Goal: Information Seeking & Learning: Learn about a topic

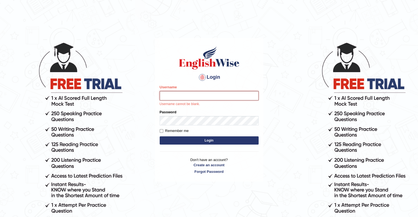
type input "upendrakumar"
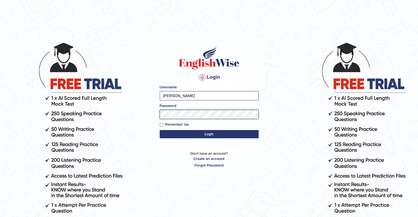
click at [159, 146] on div "Login Please fix the following errors: Username upendrakumar Password Remember …" at bounding box center [209, 107] width 108 height 138
click at [213, 132] on button "Login" at bounding box center [209, 134] width 99 height 8
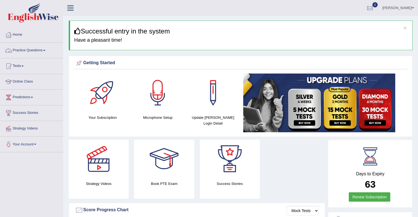
click at [47, 53] on link "Practice Questions" at bounding box center [31, 50] width 63 height 14
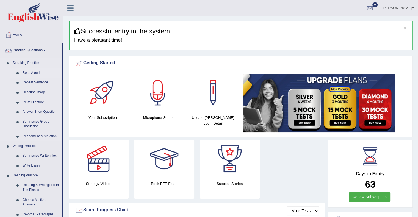
click at [32, 74] on link "Read Aloud" at bounding box center [41, 73] width 42 height 10
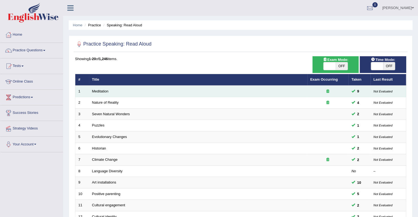
click at [130, 88] on td "Meditation" at bounding box center [198, 92] width 218 height 12
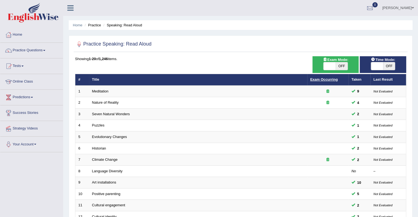
click at [327, 78] on link "Exam Occurring" at bounding box center [323, 80] width 27 height 4
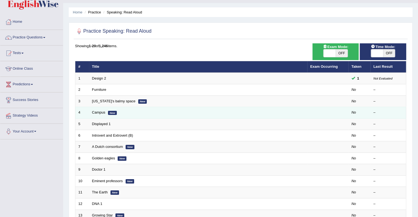
scroll to position [12, 0]
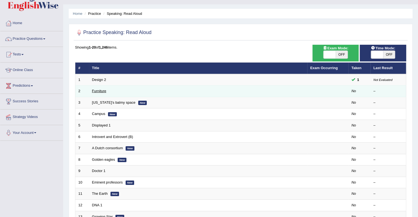
click at [101, 90] on link "Furniture" at bounding box center [99, 91] width 14 height 4
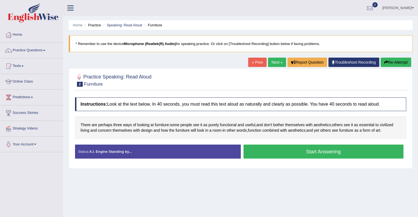
click at [312, 153] on button "Start Answering" at bounding box center [324, 152] width 160 height 14
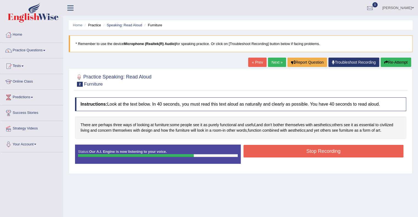
click at [312, 153] on button "Stop Recording" at bounding box center [324, 151] width 160 height 13
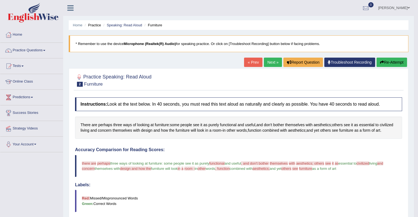
click at [271, 63] on link "Next »" at bounding box center [273, 62] width 18 height 9
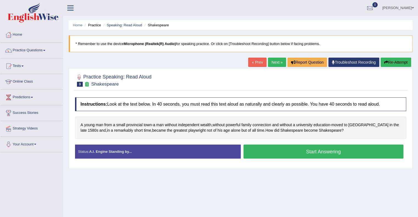
click at [311, 151] on button "Start Answering" at bounding box center [324, 152] width 160 height 14
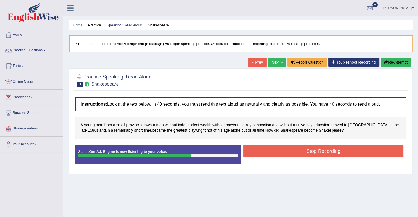
click at [311, 151] on button "Stop Recording" at bounding box center [324, 151] width 160 height 13
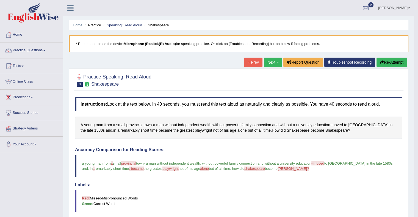
click at [274, 62] on link "Next »" at bounding box center [273, 62] width 18 height 9
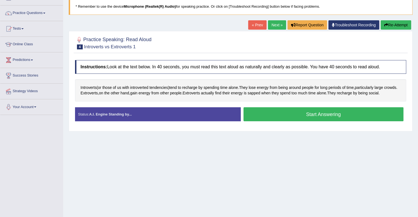
scroll to position [36, 0]
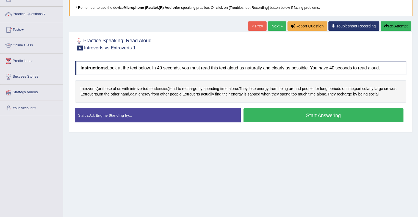
click at [161, 87] on span "tendencies" at bounding box center [159, 89] width 19 height 6
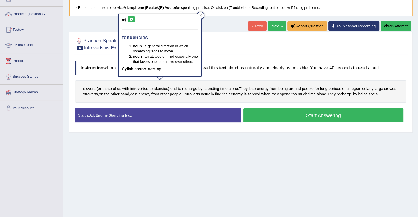
click at [130, 19] on icon at bounding box center [131, 19] width 4 height 3
click at [201, 16] on icon at bounding box center [201, 15] width 2 height 2
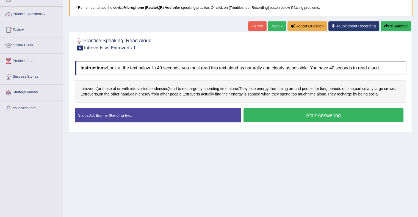
click at [141, 86] on span "introverted" at bounding box center [139, 89] width 18 height 6
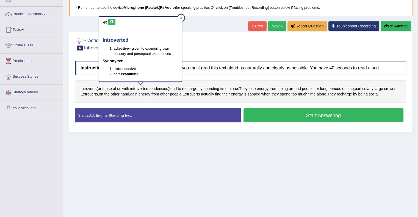
click at [111, 22] on icon at bounding box center [112, 21] width 4 height 3
click at [182, 17] on icon at bounding box center [181, 18] width 2 height 2
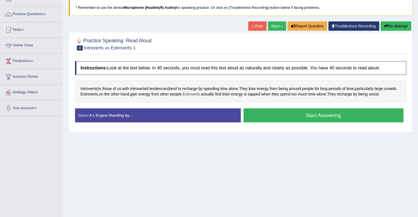
click at [197, 93] on span "Extroverts" at bounding box center [191, 95] width 17 height 6
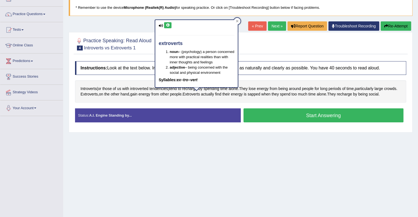
click at [168, 24] on icon at bounding box center [168, 25] width 4 height 3
click at [166, 25] on icon at bounding box center [168, 25] width 4 height 3
click at [237, 21] on icon at bounding box center [237, 21] width 2 height 2
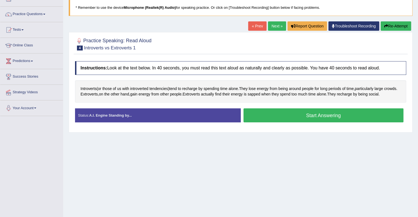
click at [293, 115] on button "Start Answering" at bounding box center [324, 116] width 160 height 14
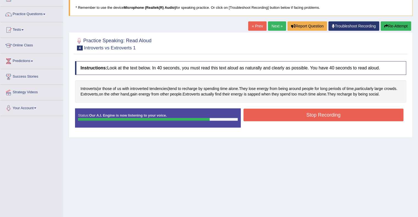
click at [293, 115] on button "Stop Recording" at bounding box center [324, 115] width 160 height 13
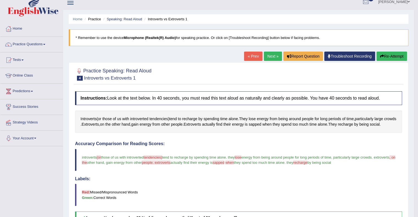
scroll to position [4, 0]
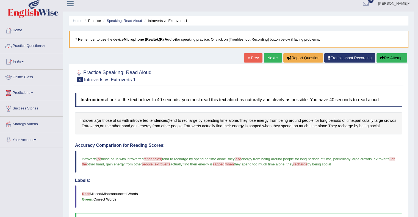
click at [269, 58] on link "Next »" at bounding box center [273, 57] width 18 height 9
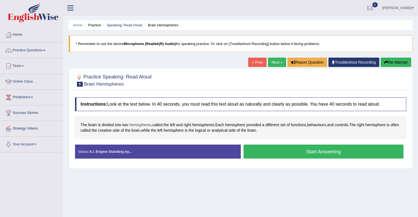
click at [141, 123] on span "hemispheres" at bounding box center [140, 125] width 22 height 6
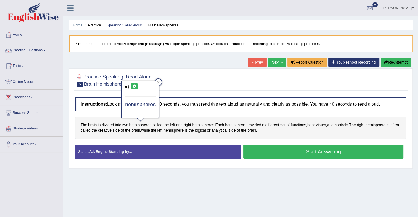
click at [135, 86] on icon at bounding box center [134, 86] width 4 height 3
click at [159, 82] on icon at bounding box center [158, 82] width 3 height 3
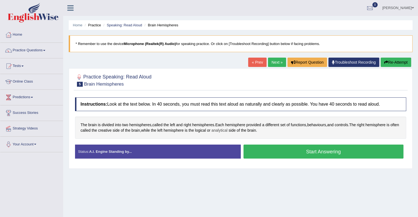
click at [227, 131] on span "analytical" at bounding box center [219, 131] width 16 height 6
click at [227, 92] on icon at bounding box center [228, 92] width 4 height 3
click at [245, 88] on icon at bounding box center [244, 88] width 3 height 3
click at [306, 151] on button "Start Answering" at bounding box center [324, 152] width 160 height 14
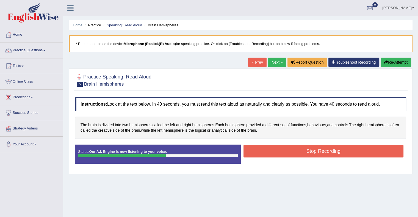
click at [306, 151] on button "Stop Recording" at bounding box center [324, 151] width 160 height 13
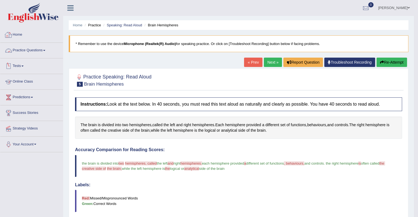
click at [43, 53] on link "Practice Questions" at bounding box center [31, 50] width 63 height 14
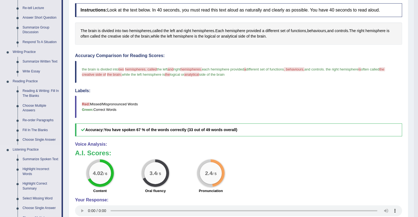
scroll to position [94, 0]
click at [48, 62] on link "Summarize Written Text" at bounding box center [41, 62] width 42 height 10
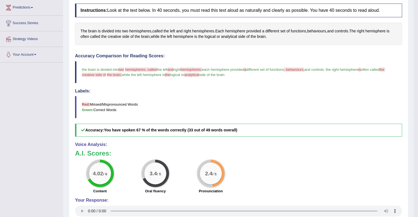
scroll to position [105, 0]
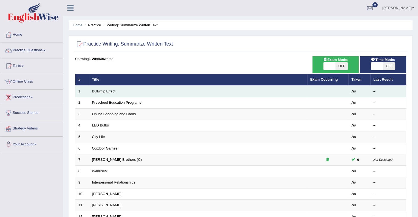
click at [109, 90] on link "Bullwhip Effect" at bounding box center [103, 91] width 23 height 4
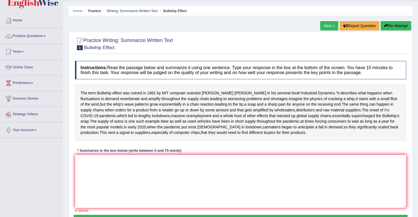
scroll to position [14, 0]
click at [42, 36] on link "Practice Questions" at bounding box center [31, 36] width 63 height 14
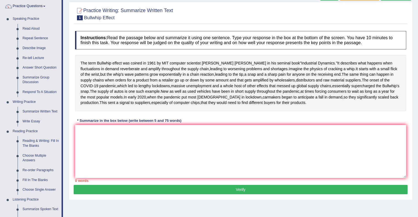
scroll to position [43, 0]
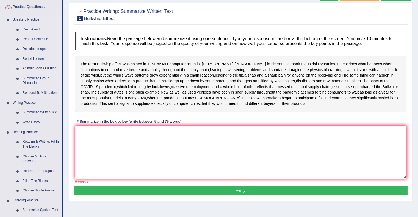
click at [44, 70] on link "Answer Short Question" at bounding box center [41, 69] width 42 height 10
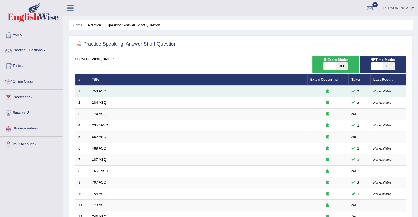
click at [105, 90] on link "753 ASQ" at bounding box center [99, 91] width 14 height 4
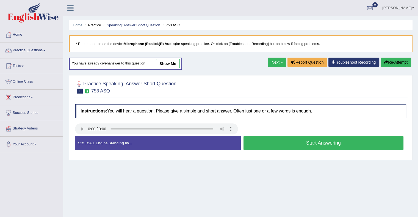
click at [309, 144] on button "Start Answering" at bounding box center [324, 143] width 160 height 14
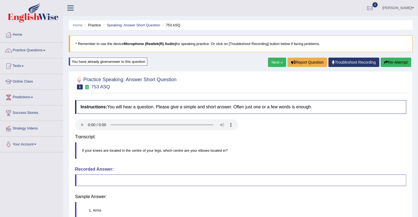
click at [310, 143] on div "Instructions: You will hear a question. Please give a simple and short answer. …" at bounding box center [241, 180] width 334 height 164
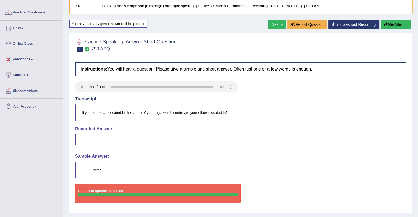
scroll to position [38, 0]
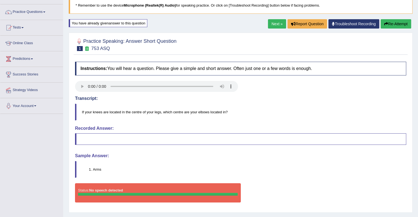
click at [310, 143] on blockquote at bounding box center [240, 140] width 331 height 12
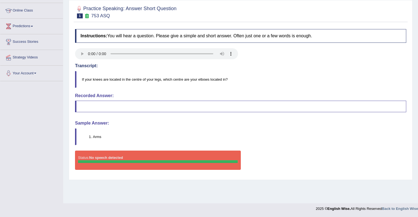
scroll to position [0, 0]
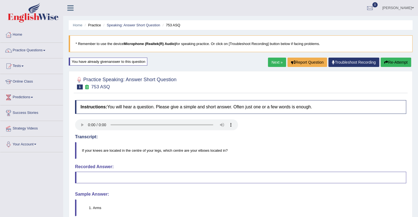
click at [269, 66] on link "Next »" at bounding box center [277, 62] width 18 height 9
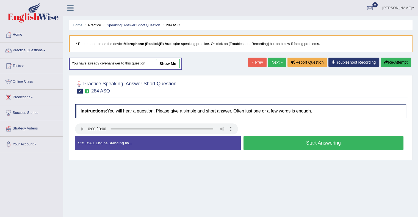
click at [313, 144] on button "Start Answering" at bounding box center [324, 143] width 160 height 14
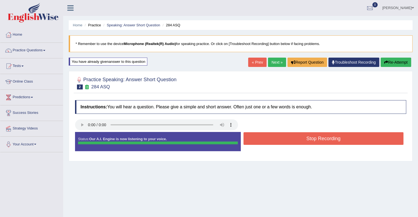
click at [314, 140] on button "Stop Recording" at bounding box center [324, 138] width 160 height 13
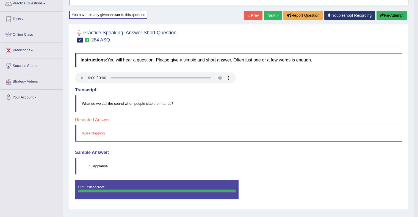
scroll to position [47, 0]
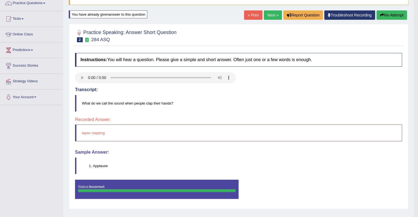
click at [102, 165] on li "Applause" at bounding box center [247, 166] width 309 height 5
click at [270, 15] on link "Next »" at bounding box center [273, 14] width 18 height 9
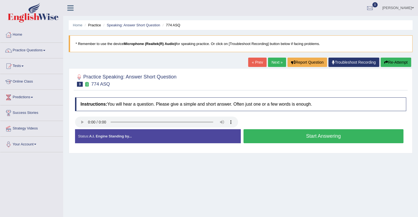
click at [314, 136] on button "Start Answering" at bounding box center [324, 136] width 160 height 14
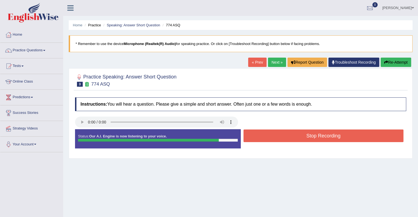
click at [314, 136] on button "Stop Recording" at bounding box center [324, 136] width 160 height 13
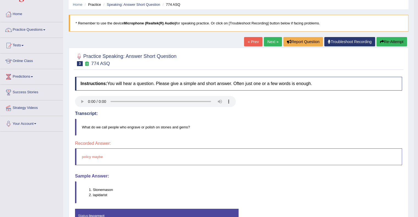
scroll to position [20, 0]
click at [269, 43] on link "Next »" at bounding box center [273, 41] width 18 height 9
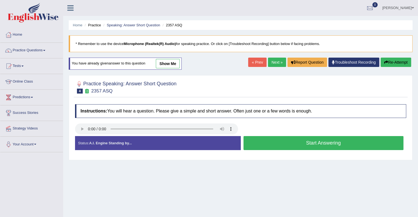
click at [315, 144] on button "Start Answering" at bounding box center [324, 143] width 160 height 14
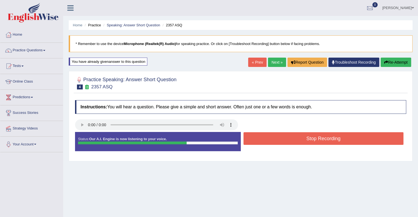
click at [317, 137] on button "Stop Recording" at bounding box center [324, 138] width 160 height 13
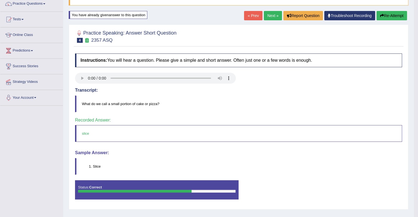
scroll to position [48, 0]
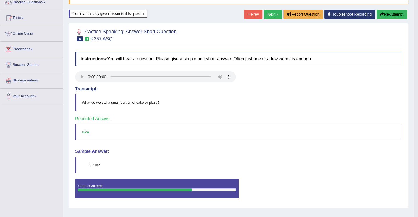
click at [269, 13] on link "Next »" at bounding box center [273, 14] width 18 height 9
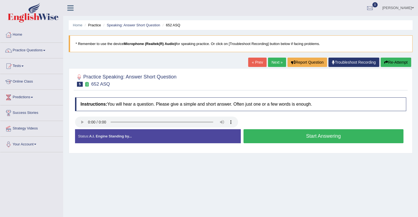
click at [298, 136] on button "Start Answering" at bounding box center [324, 136] width 160 height 14
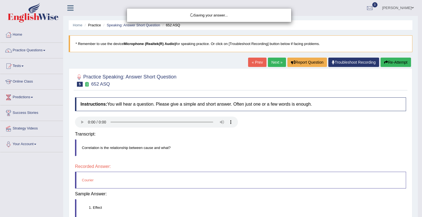
click at [298, 136] on div "Saving your answer..." at bounding box center [211, 108] width 422 height 217
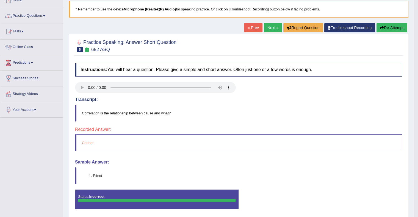
scroll to position [35, 0]
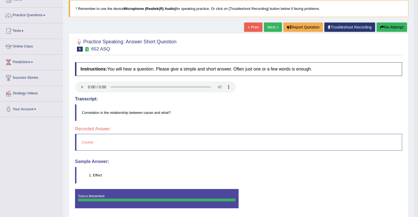
click at [271, 24] on link "Next »" at bounding box center [273, 27] width 18 height 9
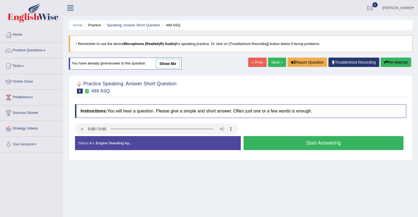
click at [305, 143] on button "Start Answering" at bounding box center [324, 143] width 160 height 14
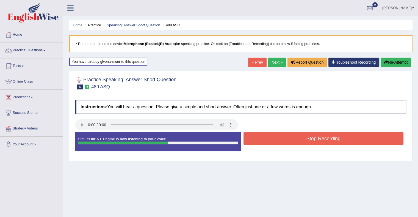
click at [310, 138] on button "Stop Recording" at bounding box center [324, 138] width 160 height 13
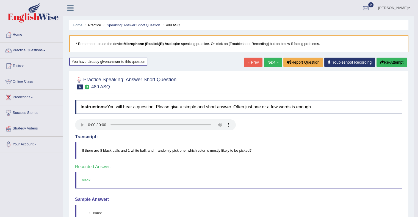
click at [269, 61] on link "Next »" at bounding box center [273, 62] width 18 height 9
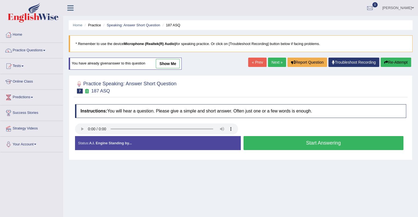
click at [314, 145] on button "Start Answering" at bounding box center [324, 143] width 160 height 14
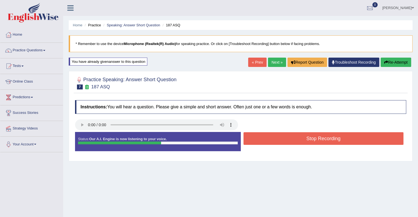
click at [314, 141] on button "Stop Recording" at bounding box center [324, 138] width 160 height 13
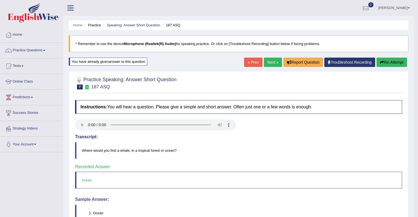
click at [274, 60] on link "Next »" at bounding box center [273, 62] width 18 height 9
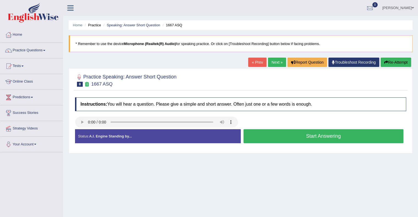
click at [310, 136] on button "Start Answering" at bounding box center [324, 136] width 160 height 14
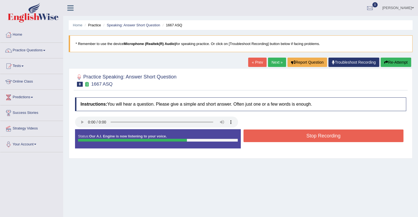
click at [310, 136] on button "Stop Recording" at bounding box center [324, 136] width 160 height 13
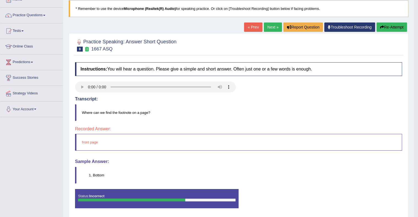
scroll to position [36, 0]
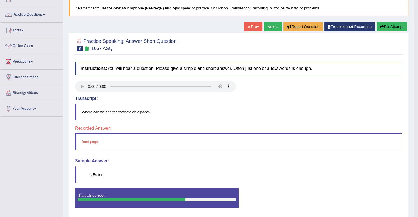
click at [267, 26] on link "Next »" at bounding box center [273, 26] width 18 height 9
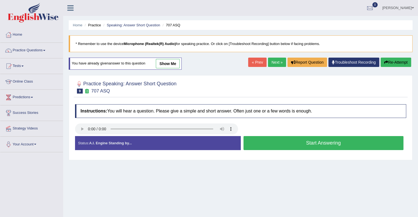
click at [321, 145] on button "Start Answering" at bounding box center [324, 143] width 160 height 14
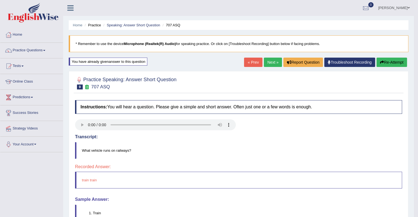
click at [271, 61] on link "Next »" at bounding box center [273, 62] width 18 height 9
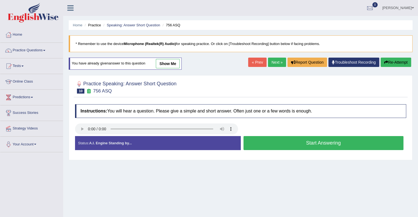
click at [258, 62] on link "« Prev" at bounding box center [257, 62] width 18 height 9
click at [314, 147] on button "Start Answering" at bounding box center [324, 143] width 160 height 14
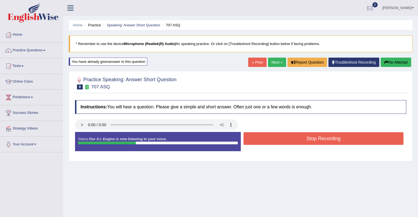
click at [314, 143] on button "Stop Recording" at bounding box center [324, 138] width 160 height 13
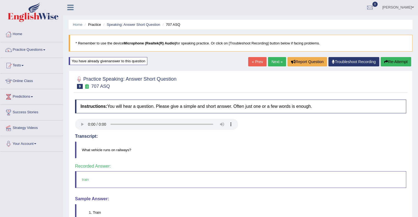
scroll to position [1, 0]
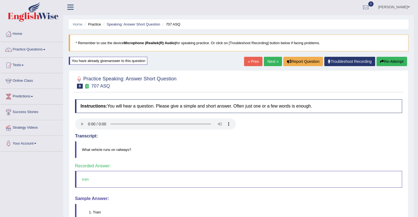
click at [270, 63] on link "Next »" at bounding box center [273, 61] width 18 height 9
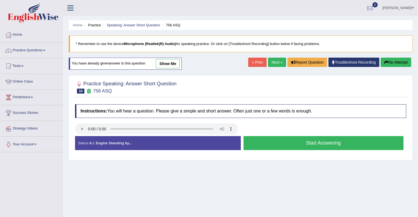
click at [317, 142] on button "Start Answering" at bounding box center [324, 143] width 160 height 14
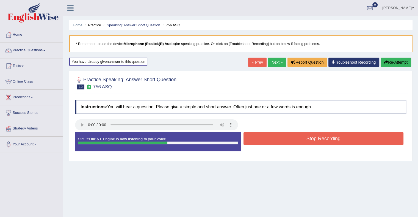
click at [317, 142] on button "Stop Recording" at bounding box center [324, 138] width 160 height 13
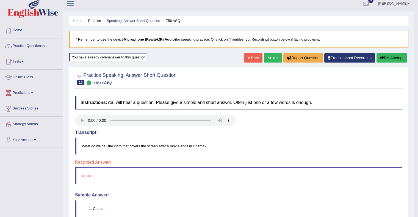
scroll to position [3, 0]
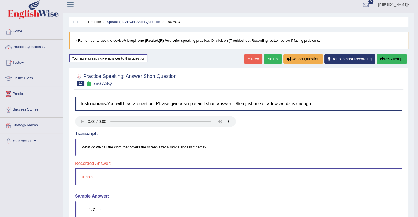
click at [268, 57] on link "Next »" at bounding box center [273, 58] width 18 height 9
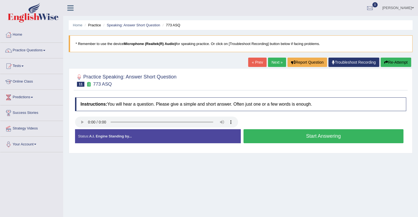
click at [256, 62] on link "« Prev" at bounding box center [257, 62] width 18 height 9
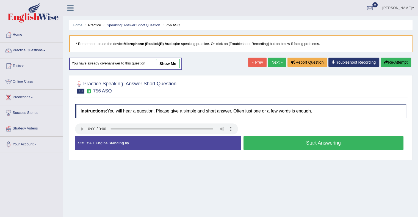
click at [319, 146] on button "Start Answering" at bounding box center [324, 143] width 160 height 14
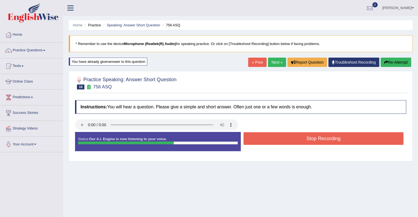
click at [318, 141] on button "Stop Recording" at bounding box center [324, 138] width 160 height 13
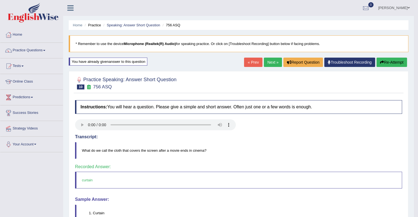
click at [273, 66] on link "Next »" at bounding box center [273, 62] width 18 height 9
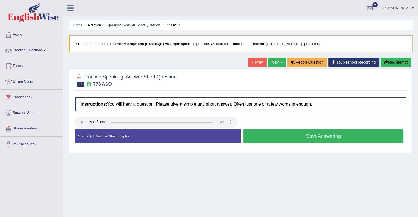
click at [288, 139] on button "Start Answering" at bounding box center [324, 136] width 160 height 14
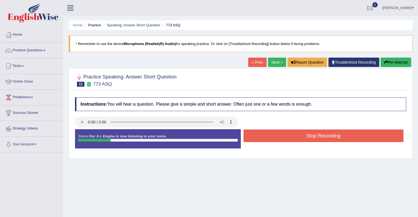
click at [288, 139] on button "Stop Recording" at bounding box center [324, 136] width 160 height 13
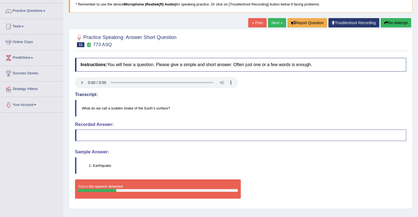
scroll to position [43, 0]
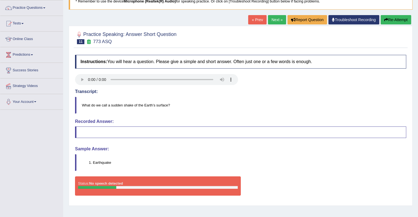
click at [273, 21] on link "Next »" at bounding box center [277, 19] width 18 height 9
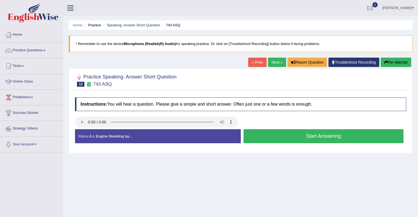
click at [308, 133] on button "Start Answering" at bounding box center [324, 136] width 160 height 14
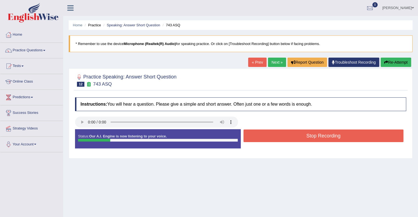
click at [308, 133] on button "Stop Recording" at bounding box center [324, 136] width 160 height 13
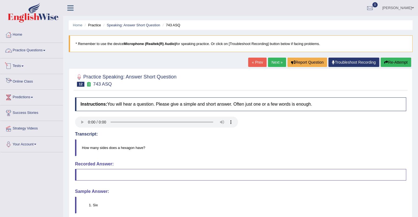
click at [32, 54] on link "Practice Questions" at bounding box center [31, 50] width 63 height 14
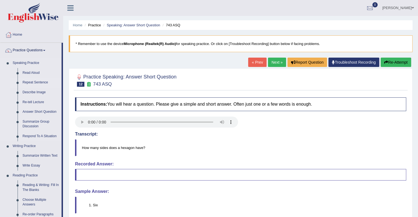
click at [38, 84] on link "Repeat Sentence" at bounding box center [41, 83] width 42 height 10
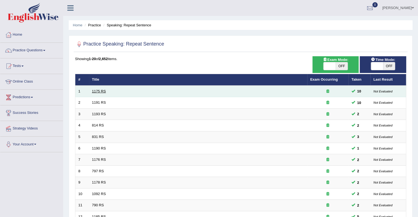
click at [99, 91] on link "1175 RS" at bounding box center [99, 91] width 14 height 4
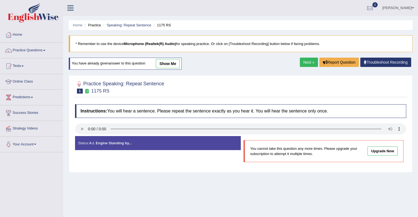
click at [382, 150] on link "Upgrade Now" at bounding box center [382, 151] width 30 height 9
click at [217, 164] on div "Status: A.I. Engine Standing by... Start Answering You cannot take this questio…" at bounding box center [240, 152] width 331 height 32
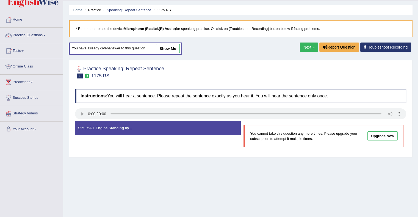
scroll to position [15, 0]
click at [310, 45] on link "Next »" at bounding box center [309, 46] width 18 height 9
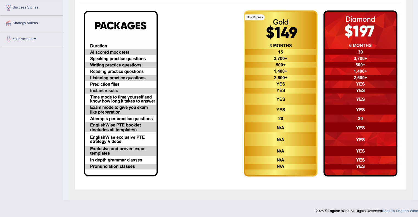
scroll to position [107, 0]
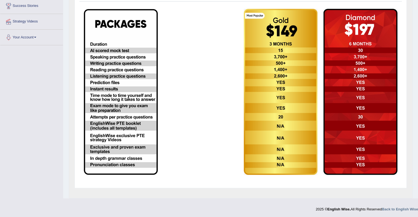
click at [117, 124] on img at bounding box center [121, 92] width 74 height 166
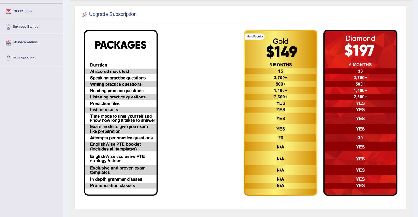
scroll to position [0, 0]
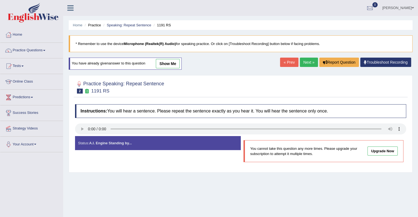
click at [310, 45] on blockquote "* Remember to use the device Microphone (Realtek(R) Audio) for speaking practic…" at bounding box center [241, 43] width 344 height 17
click at [306, 62] on link "Next »" at bounding box center [309, 62] width 18 height 9
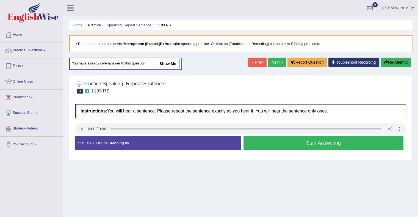
click at [306, 145] on button "Start Answering" at bounding box center [324, 143] width 160 height 14
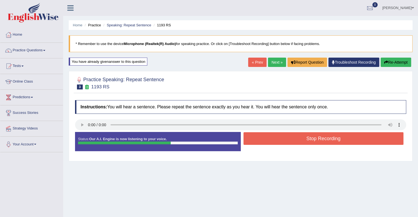
click at [308, 138] on button "Stop Recording" at bounding box center [324, 138] width 160 height 13
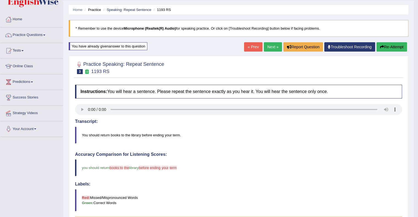
scroll to position [15, 0]
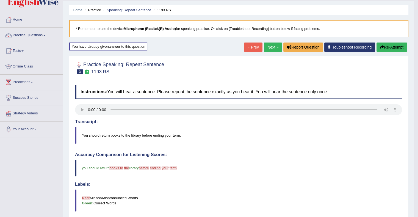
click at [253, 50] on link "« Prev" at bounding box center [253, 47] width 18 height 9
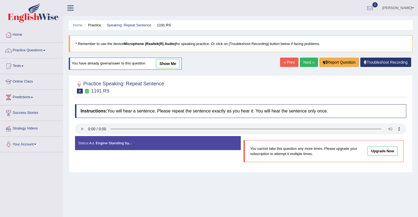
click at [310, 62] on link "Next »" at bounding box center [309, 62] width 18 height 9
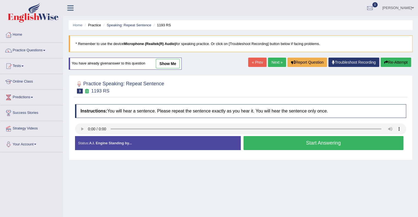
click at [335, 145] on button "Start Answering" at bounding box center [324, 143] width 160 height 14
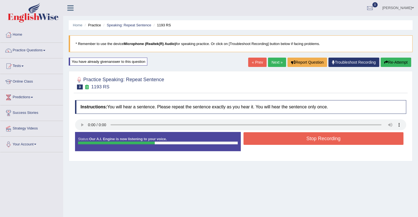
click at [321, 137] on button "Stop Recording" at bounding box center [324, 138] width 160 height 13
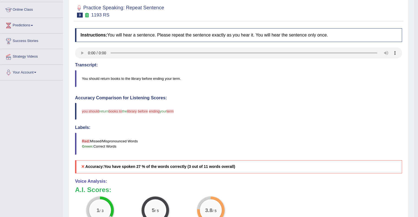
scroll to position [73, 0]
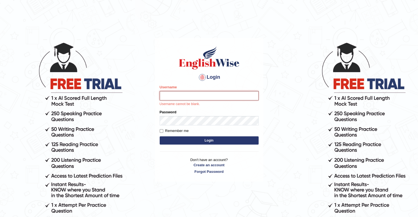
type input "upendrakumar"
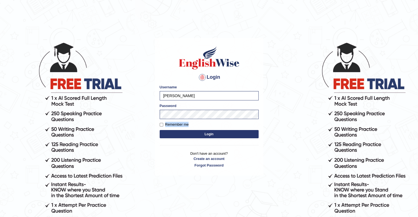
drag, startPoint x: 202, startPoint y: 107, endPoint x: 209, endPoint y: 135, distance: 28.3
click at [209, 135] on form "Please fix the following errors: Username upendrakumar Password Remember me Log…" at bounding box center [209, 112] width 99 height 55
click at [209, 135] on button "Login" at bounding box center [209, 134] width 99 height 8
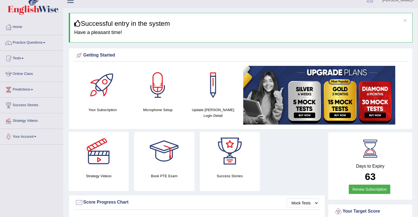
scroll to position [7, 0]
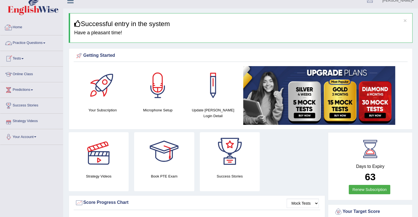
click at [51, 42] on link "Practice Questions" at bounding box center [31, 42] width 63 height 14
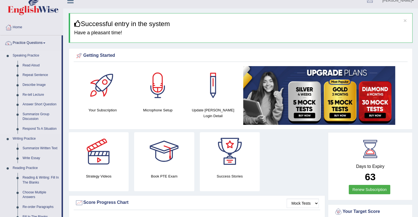
click at [34, 90] on link "Re-tell Lecture" at bounding box center [41, 95] width 42 height 10
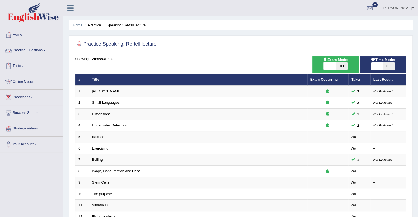
click at [45, 52] on link "Practice Questions" at bounding box center [31, 50] width 63 height 14
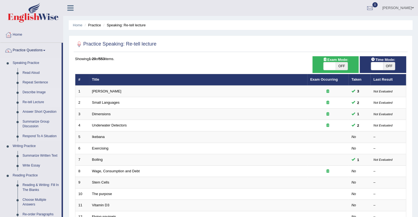
click at [33, 92] on link "Describe Image" at bounding box center [41, 93] width 42 height 10
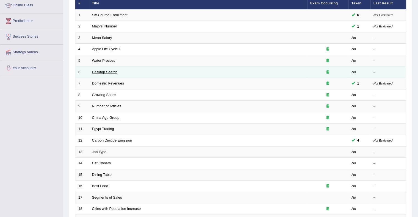
scroll to position [77, 0]
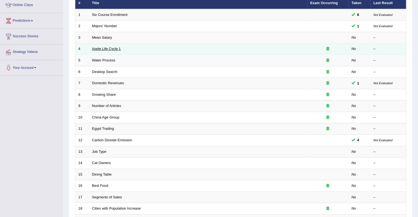
click at [108, 48] on link "Apple Life Cycle 1" at bounding box center [106, 49] width 29 height 4
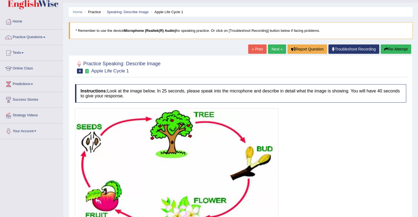
scroll to position [14, 0]
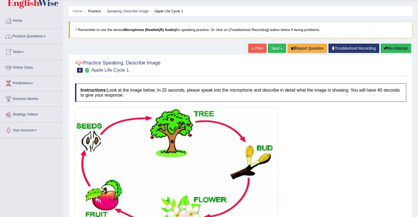
click at [43, 40] on link "Practice Questions" at bounding box center [31, 36] width 63 height 14
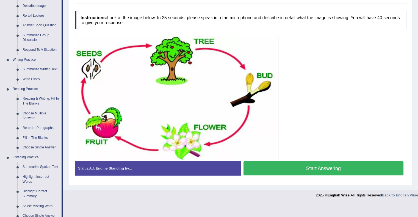
scroll to position [89, 0]
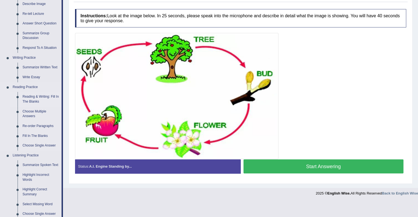
click at [42, 96] on link "Reading & Writing: Fill In The Blanks" at bounding box center [41, 99] width 42 height 15
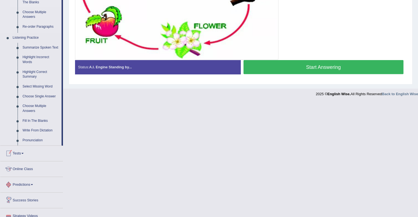
scroll to position [215, 0]
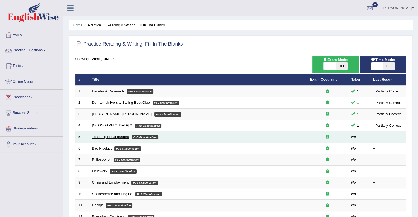
click at [114, 136] on link "Teaching of Languages" at bounding box center [110, 137] width 37 height 4
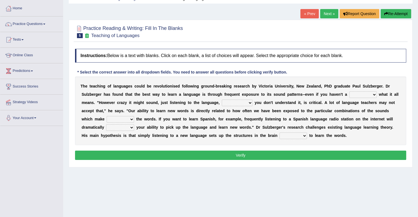
scroll to position [28, 0]
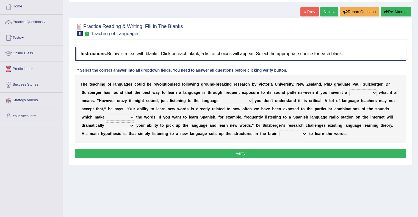
drag, startPoint x: 0, startPoint y: 0, endPoint x: 245, endPoint y: 101, distance: 264.5
click at [245, 101] on div "T h e t e a c h i n g o f l a n g u a g e s c o u l d b e r e v o l u t i o n i…" at bounding box center [240, 109] width 331 height 69
click at [245, 101] on select "but also all together even though if so" at bounding box center [237, 101] width 31 height 7
click at [224, 28] on div at bounding box center [240, 29] width 331 height 17
